Goal: Task Accomplishment & Management: Manage account settings

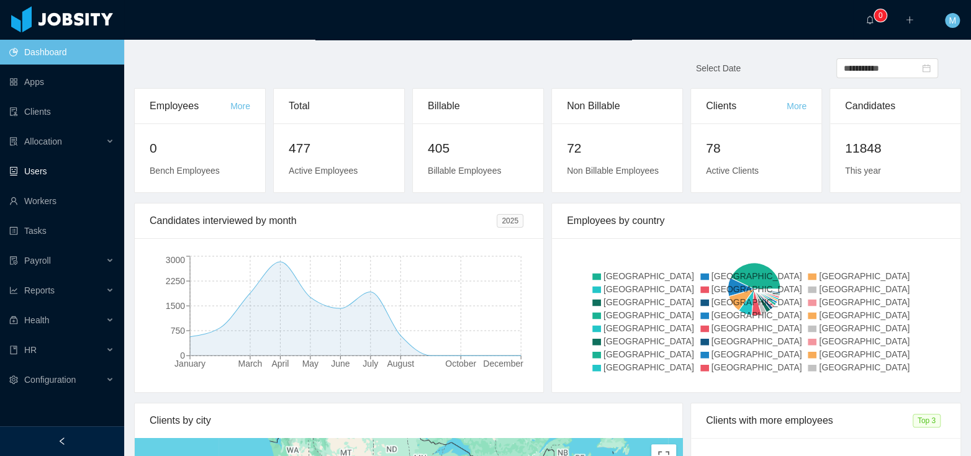
click at [48, 176] on link "Users" at bounding box center [61, 171] width 105 height 25
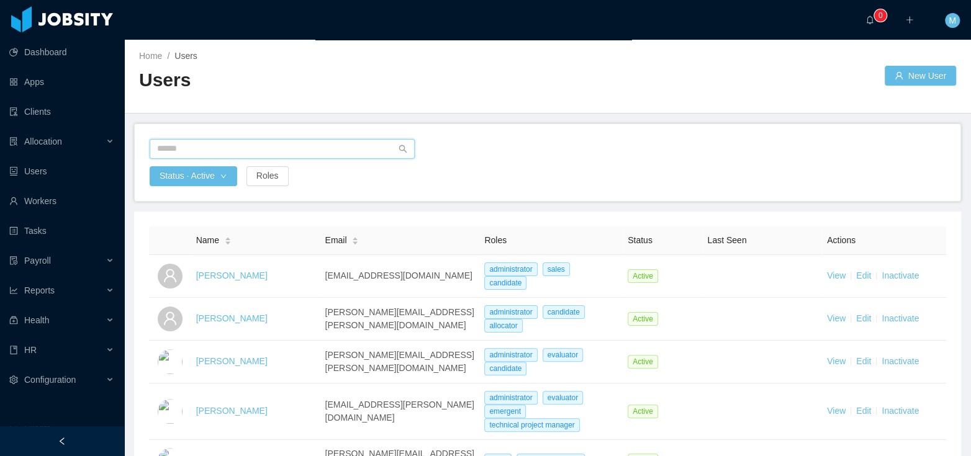
click at [225, 149] on input "text" at bounding box center [282, 149] width 265 height 20
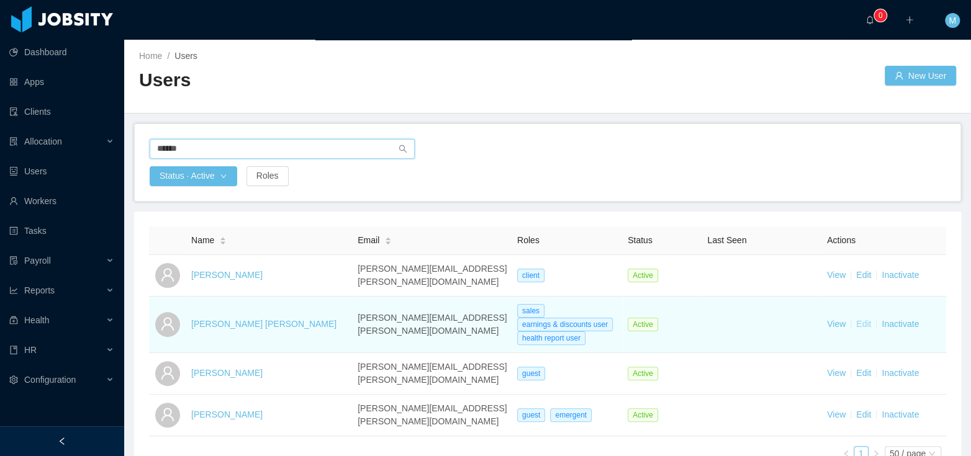
type input "******"
click at [856, 322] on link "Edit" at bounding box center [863, 324] width 15 height 10
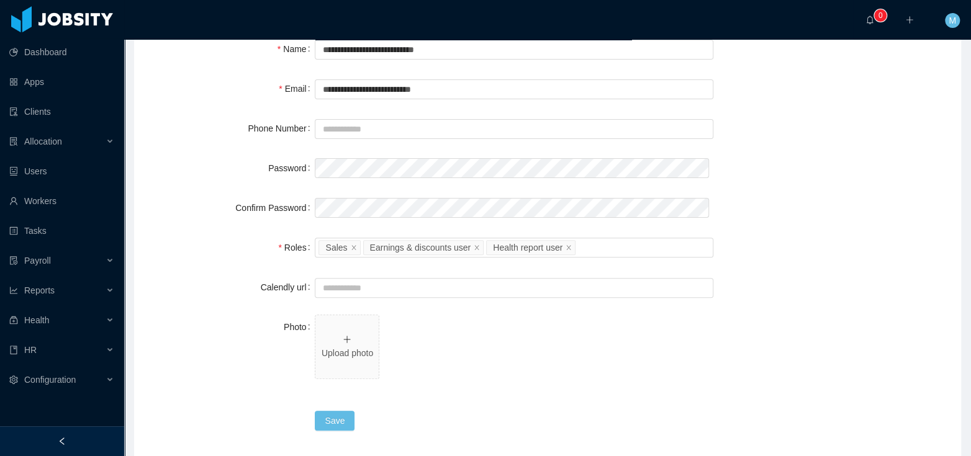
scroll to position [117, 0]
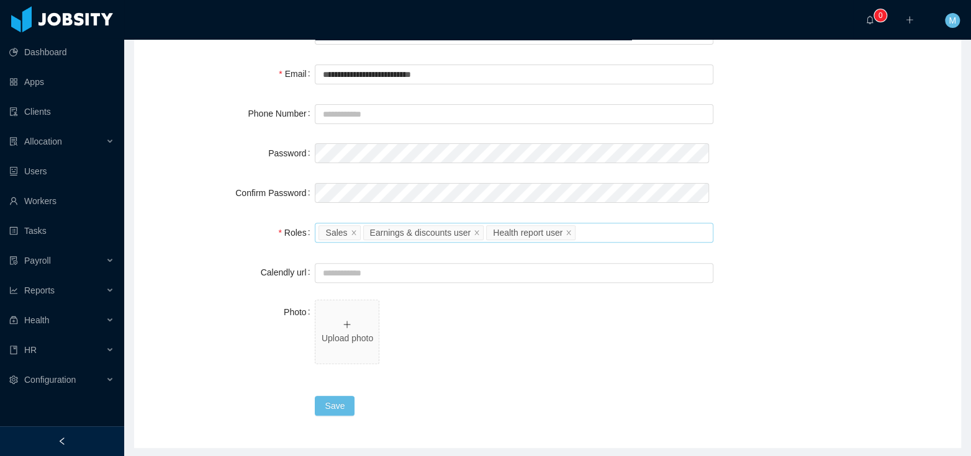
click at [619, 235] on div "Please select the roles Sales Earnings & discounts user Health report user" at bounding box center [511, 232] width 387 height 19
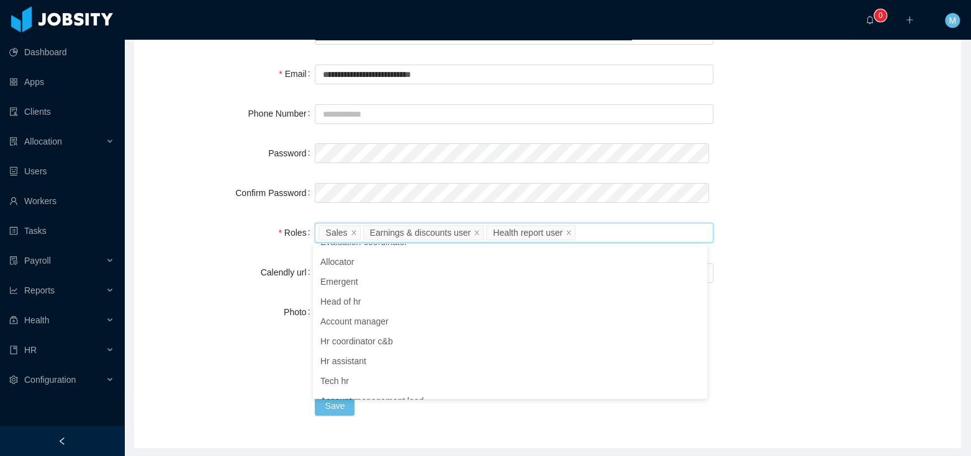
scroll to position [230, 0]
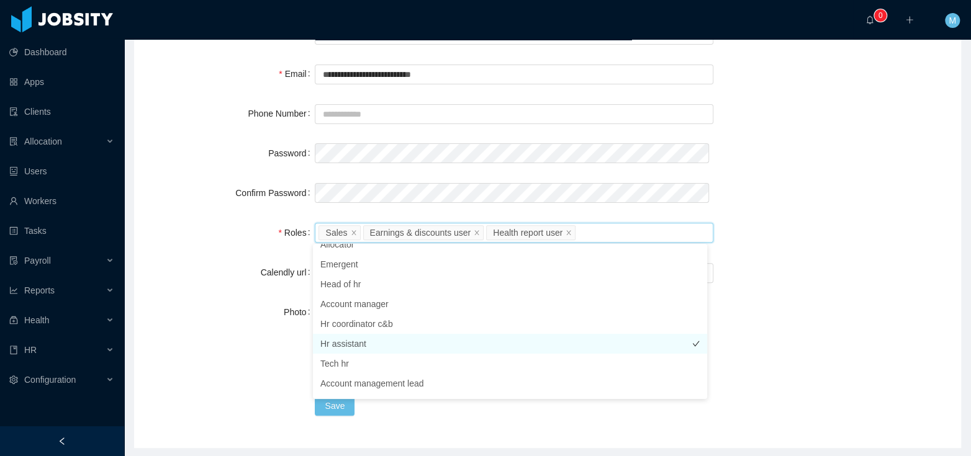
click at [368, 348] on li "Hr assistant" at bounding box center [510, 344] width 394 height 20
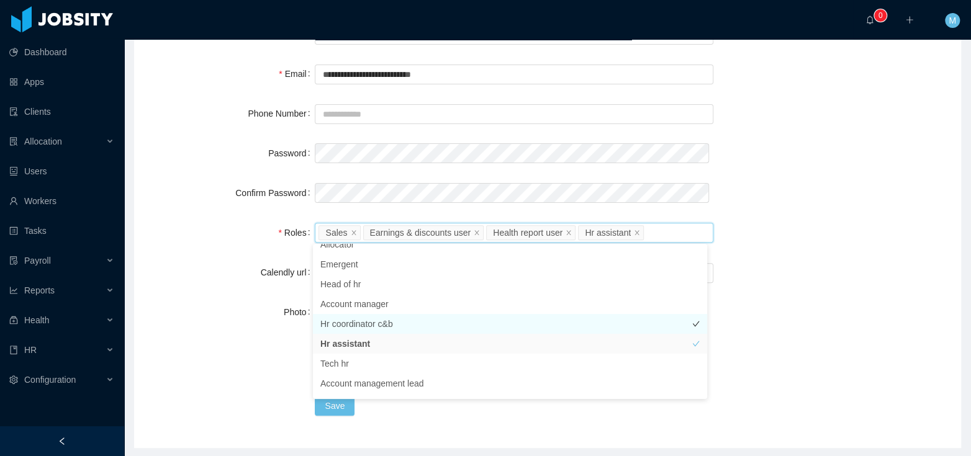
click at [367, 322] on li "Hr coordinator c&b" at bounding box center [510, 324] width 394 height 20
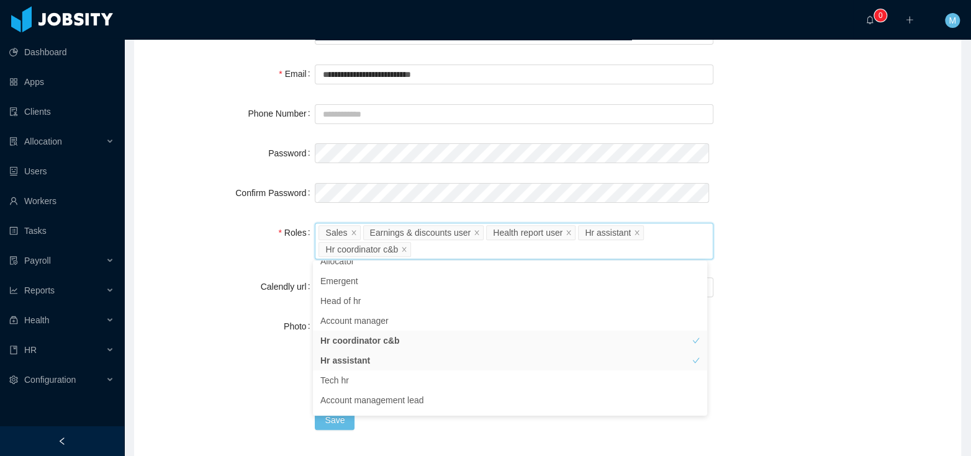
scroll to position [131, 0]
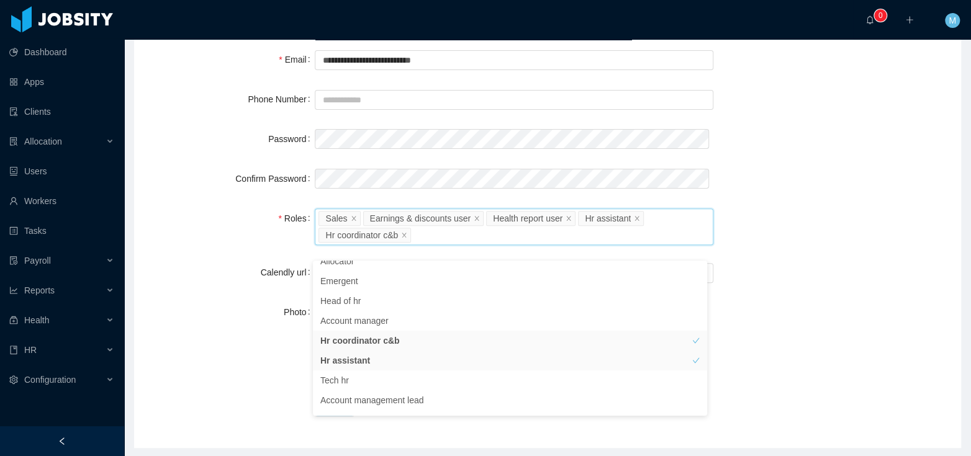
click at [836, 322] on div "Photo Upload photo" at bounding box center [547, 339] width 797 height 79
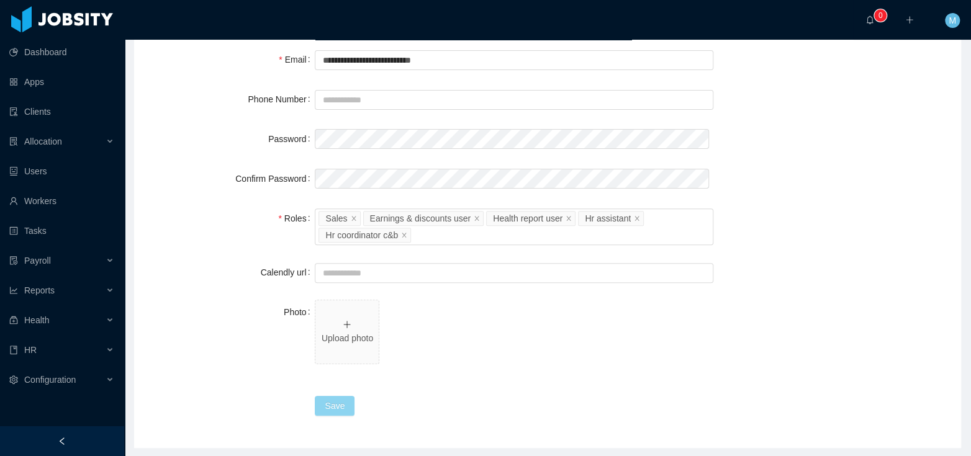
click at [346, 405] on button "Save" at bounding box center [335, 406] width 40 height 20
